Goal: Transaction & Acquisition: Subscribe to service/newsletter

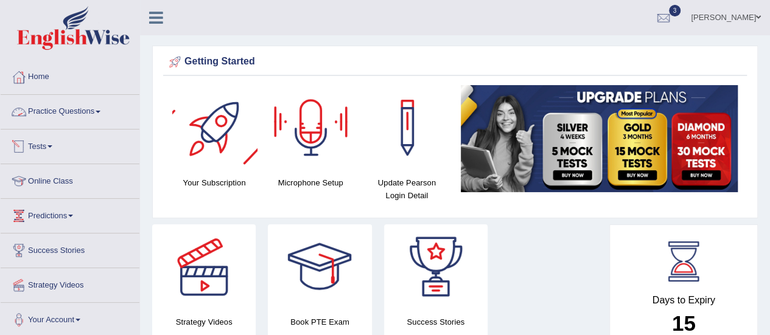
click at [85, 113] on link "Practice Questions" at bounding box center [70, 110] width 139 height 30
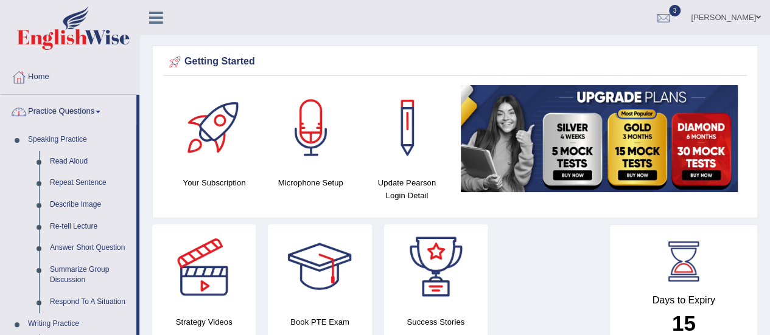
click at [208, 138] on div at bounding box center [214, 127] width 85 height 85
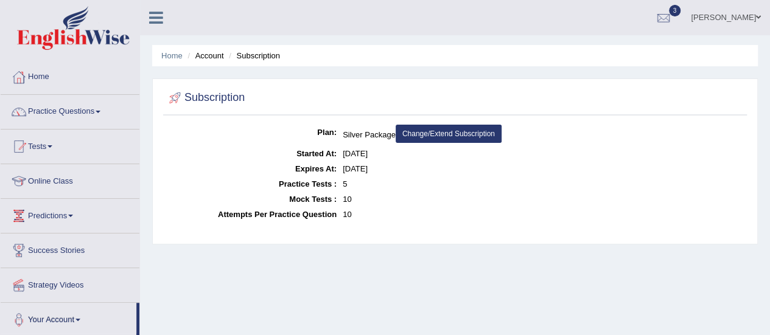
click at [449, 131] on link "Change/Extend Subscription" at bounding box center [449, 134] width 106 height 18
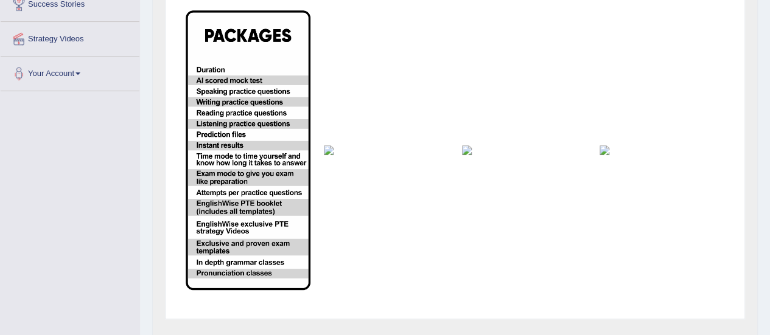
scroll to position [245, 0]
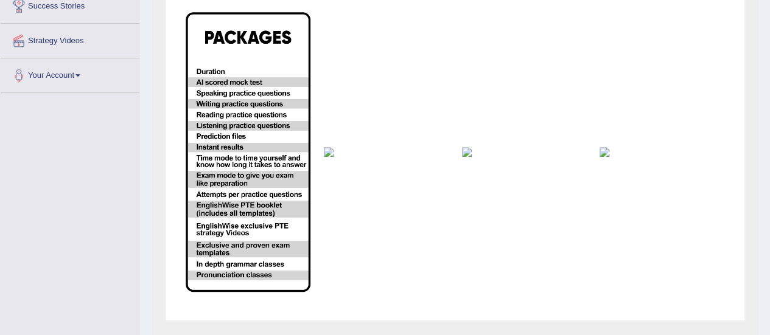
click at [335, 149] on img at bounding box center [386, 152] width 125 height 10
click at [486, 152] on img at bounding box center [524, 152] width 125 height 10
click at [608, 156] on img at bounding box center [662, 152] width 125 height 10
click at [246, 177] on img at bounding box center [248, 152] width 125 height 280
